Goal: Task Accomplishment & Management: Manage account settings

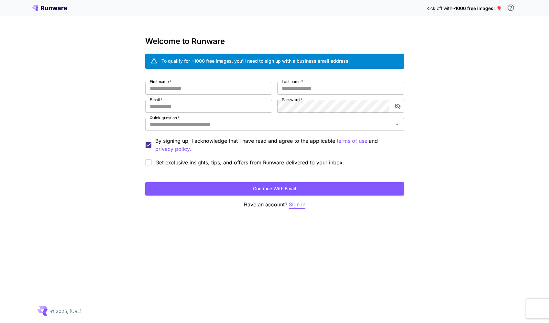
click at [301, 206] on p "Sign in" at bounding box center [297, 205] width 16 height 8
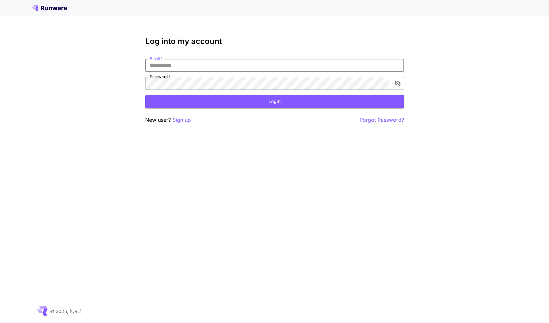
click at [204, 65] on input "Email   *" at bounding box center [274, 65] width 259 height 13
type input "***"
click at [49, 7] on icon at bounding box center [50, 9] width 3 height 4
click at [56, 9] on icon at bounding box center [54, 9] width 5 height 4
click at [56, 8] on icon at bounding box center [49, 8] width 35 height 6
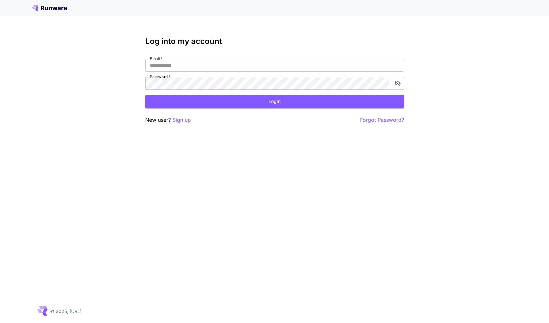
scroll to position [0, 0]
